Goal: Contribute content

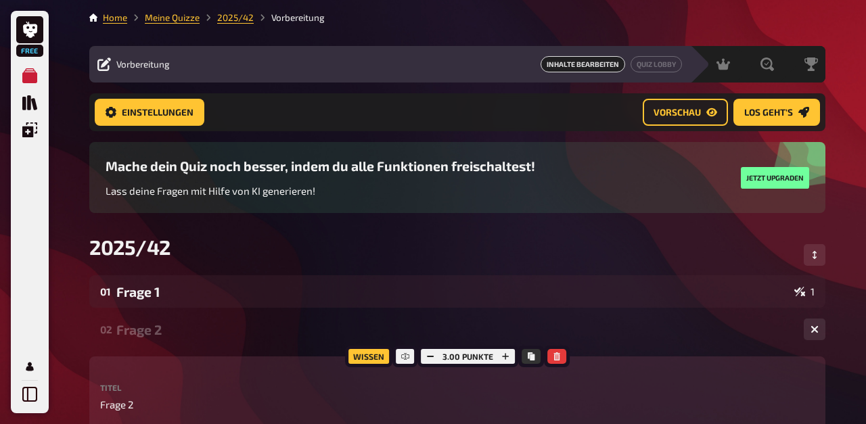
scroll to position [1349, 0]
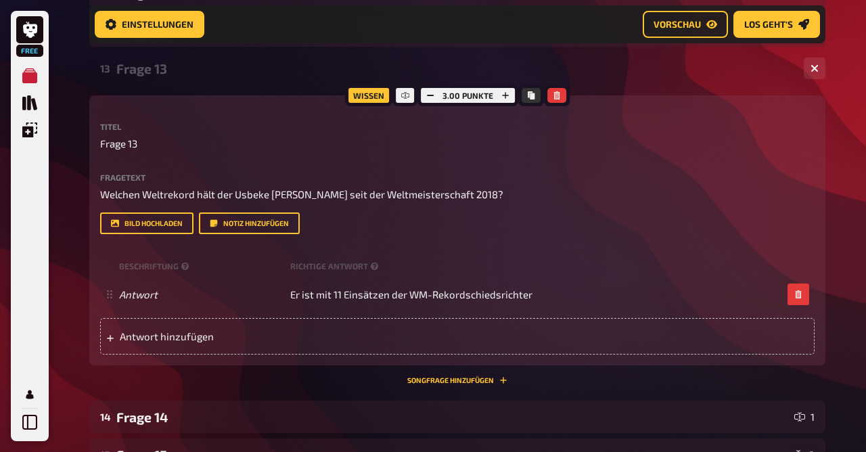
scroll to position [677, 0]
click at [147, 70] on div "Frage 13" at bounding box center [454, 70] width 676 height 16
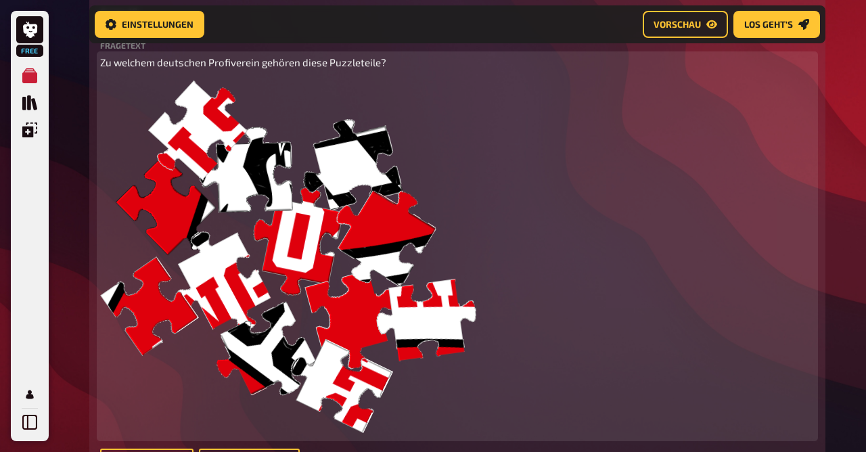
click at [242, 325] on img at bounding box center [288, 257] width 376 height 354
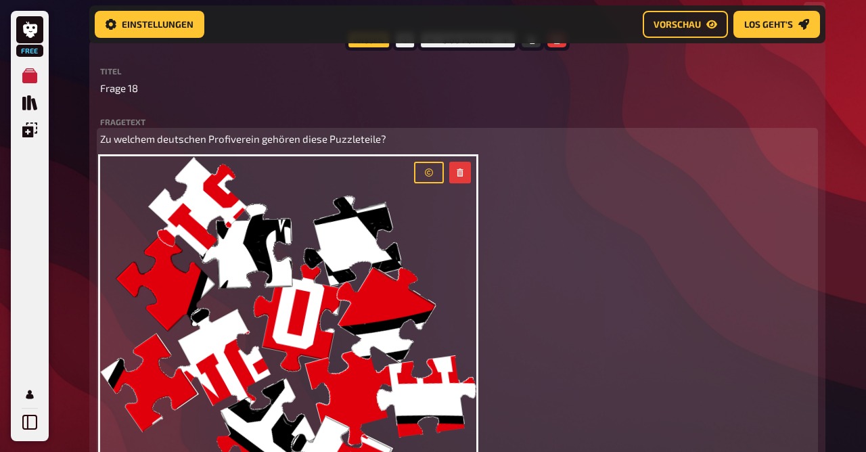
scroll to position [921, 0]
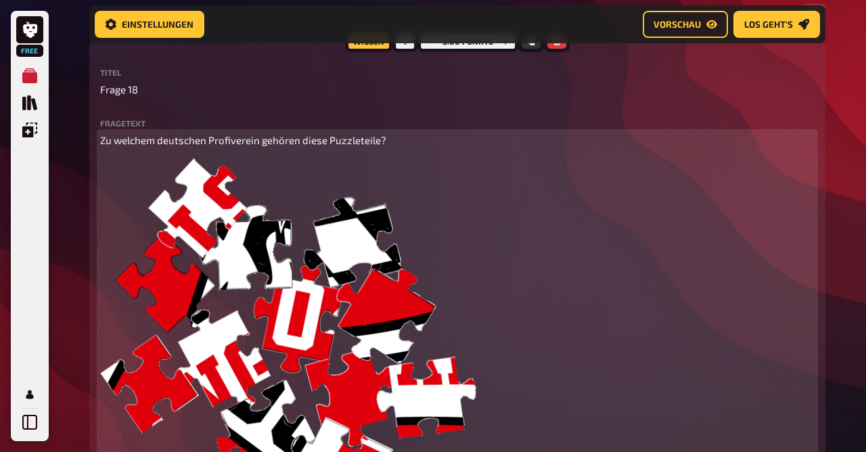
click at [457, 175] on icon "button" at bounding box center [460, 174] width 8 height 8
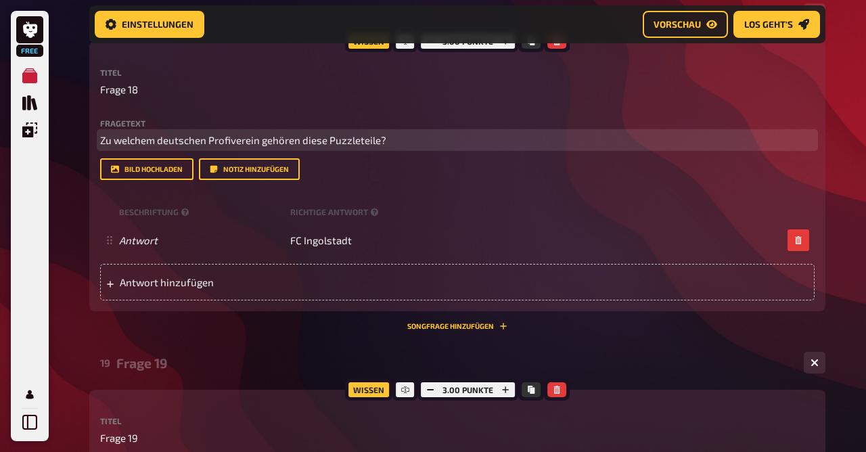
click at [403, 139] on p "Zu welchem deutschen Profiverein gehören diese Puzzleteile?" at bounding box center [457, 141] width 714 height 16
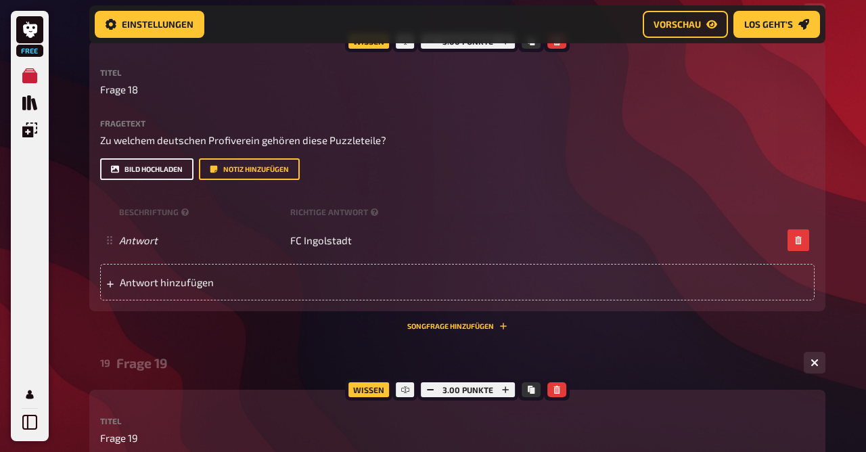
click at [144, 166] on button "Bild hochladen" at bounding box center [146, 169] width 93 height 22
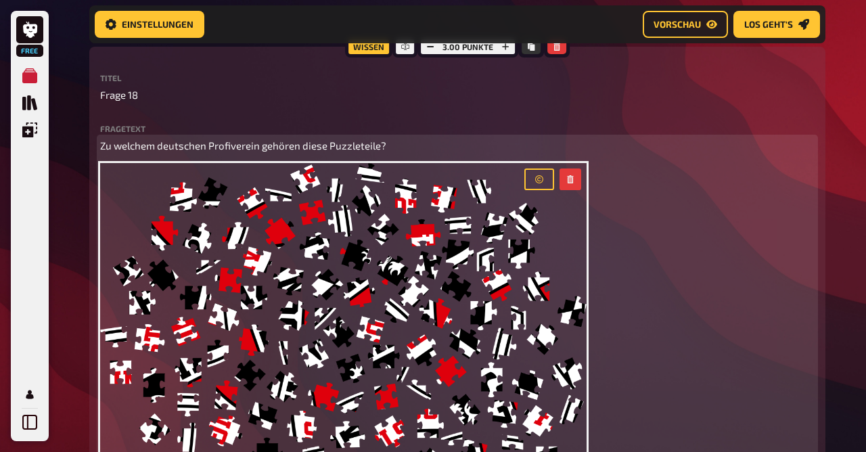
scroll to position [911, 0]
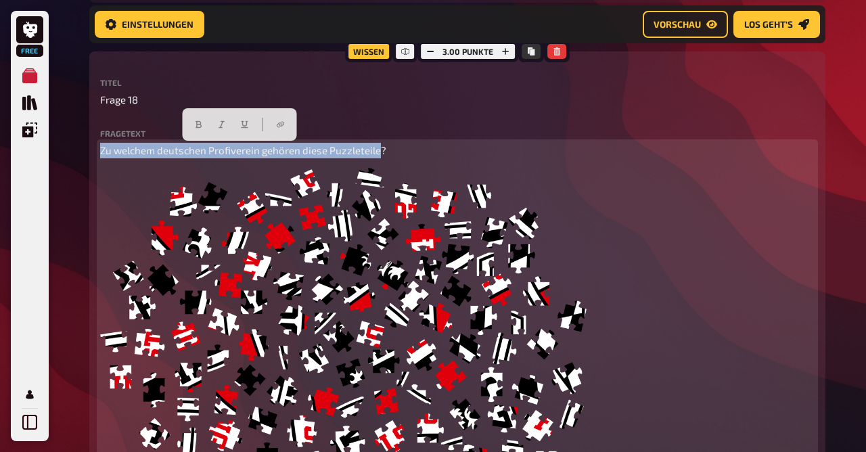
drag, startPoint x: 102, startPoint y: 150, endPoint x: 373, endPoint y: 151, distance: 270.6
click at [373, 151] on span "Zu welchem deutschen Profiverein gehören diese Puzzleteile?" at bounding box center [243, 150] width 286 height 12
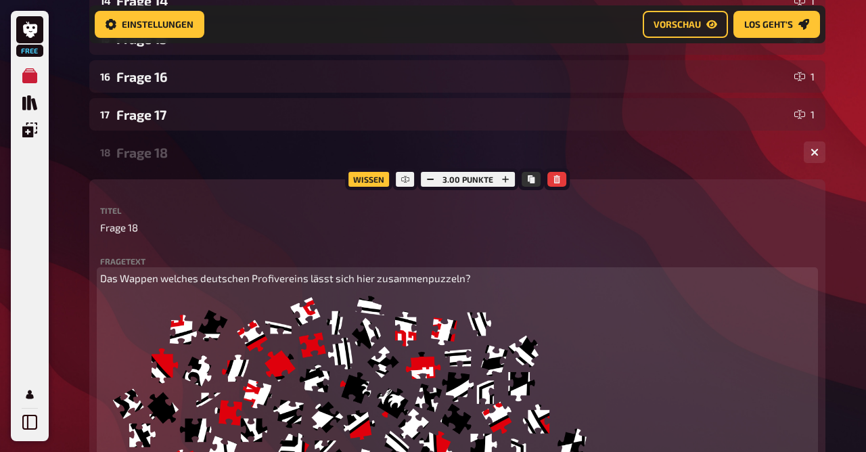
scroll to position [782, 0]
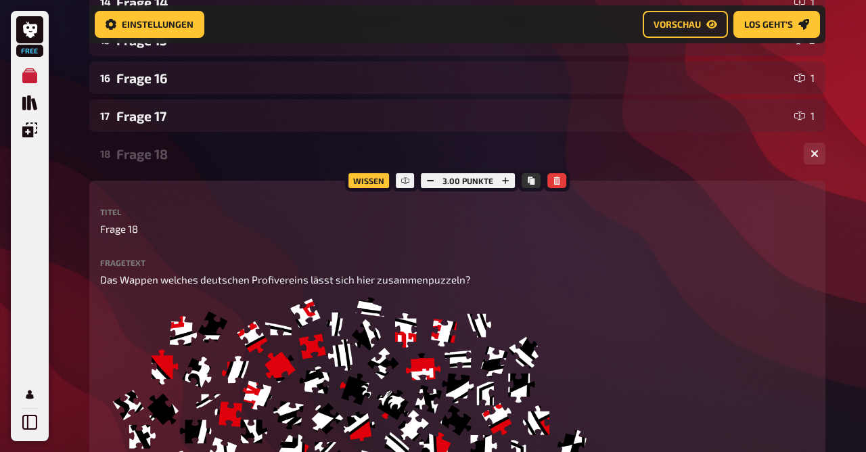
click at [166, 157] on div "Frage 18" at bounding box center [454, 154] width 676 height 16
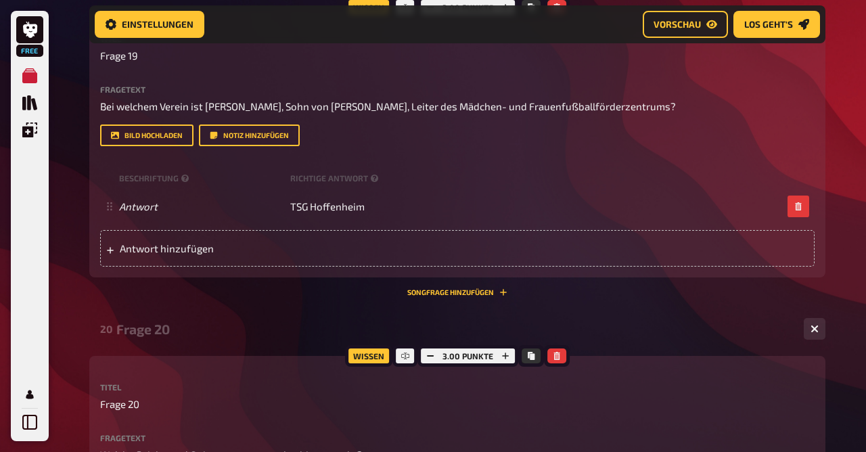
scroll to position [1001, 0]
